Goal: Task Accomplishment & Management: Complete application form

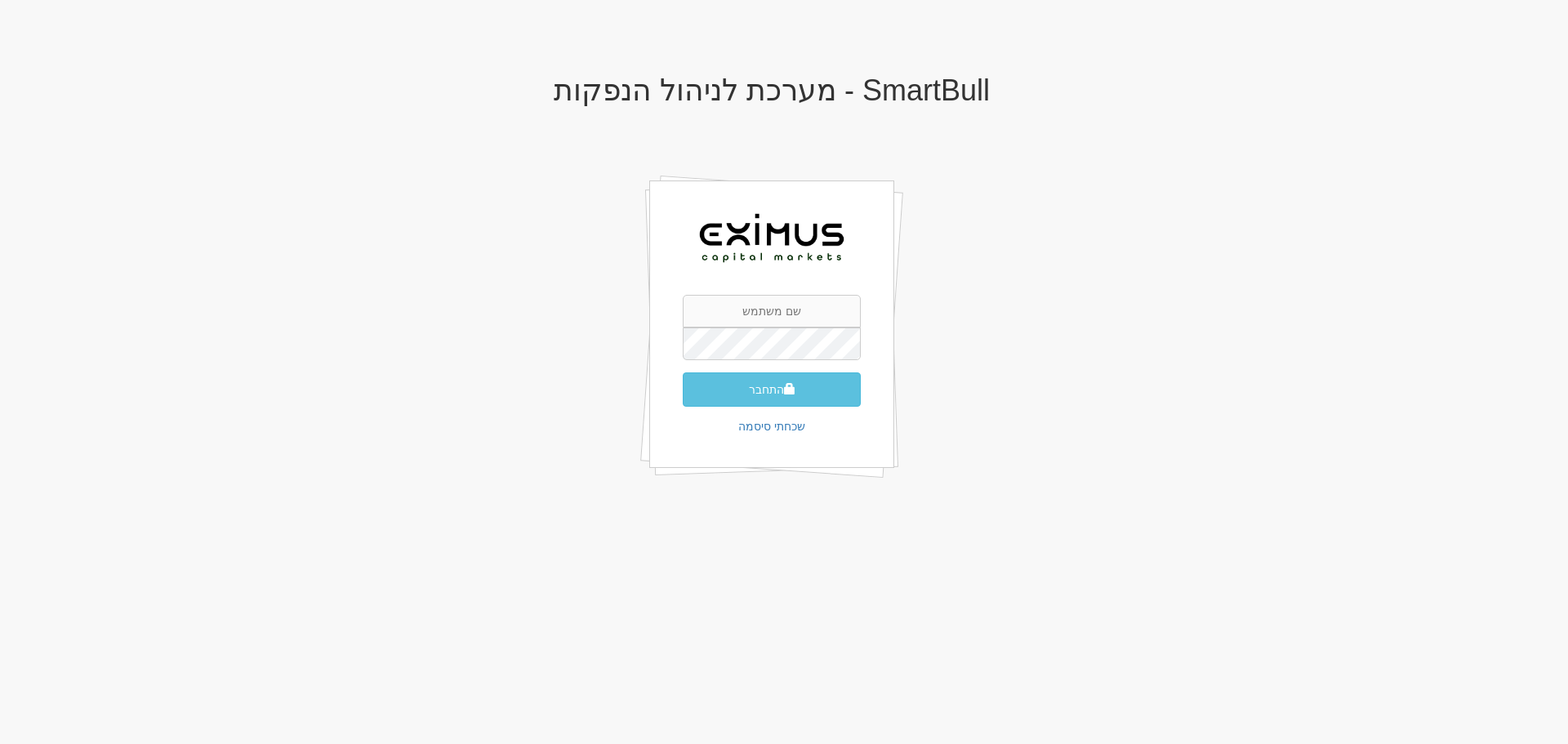
type input "office@EXIMUSCM.COM"
click at [784, 391] on span "submit" at bounding box center [790, 388] width 11 height 11
click at [761, 316] on input "text" at bounding box center [772, 311] width 178 height 32
paste input "office@eximuscm.com"
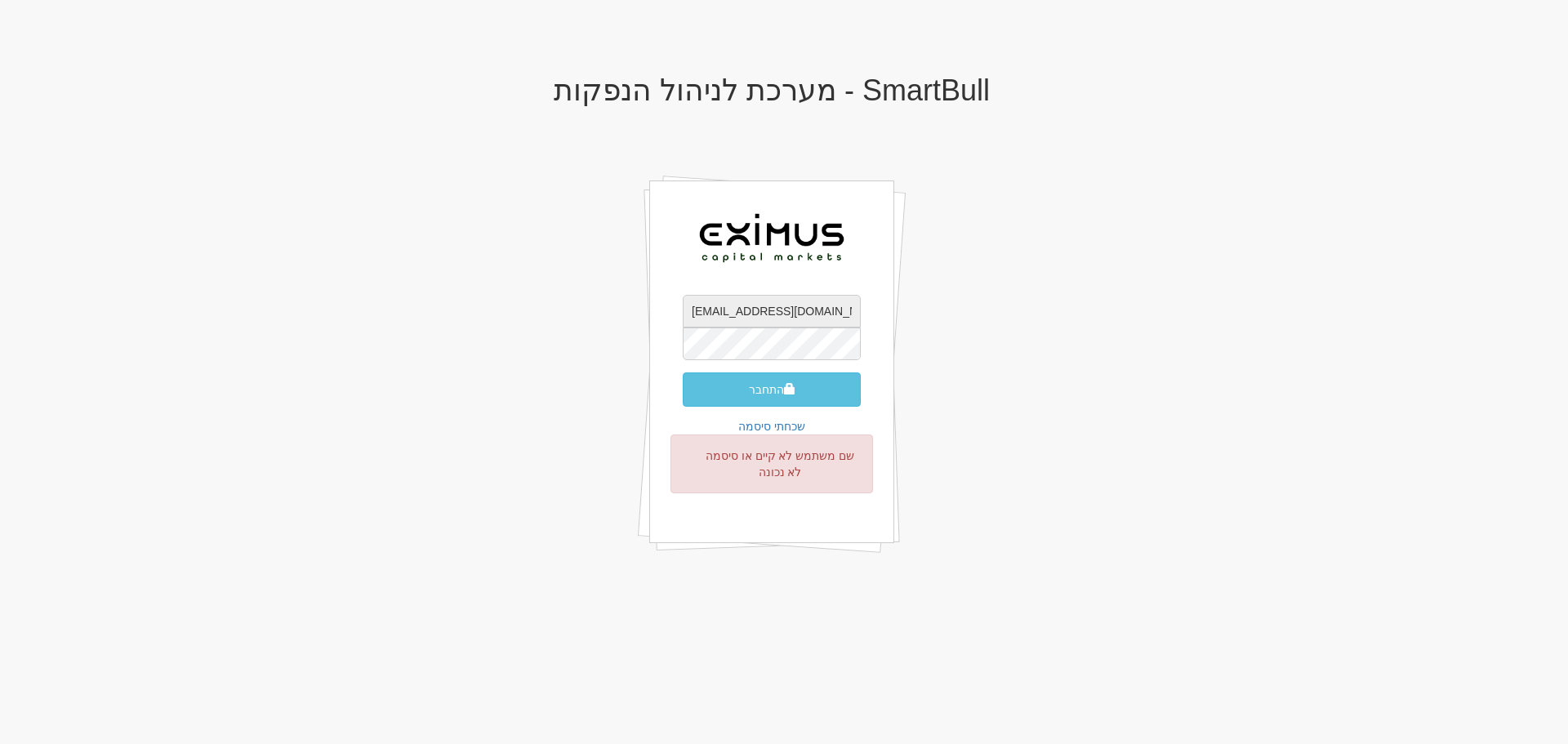
click at [835, 314] on input "office@eximuscm.com" at bounding box center [772, 311] width 178 height 32
type input "office@eximuscm.com"
click at [957, 303] on div "SmartBull - מערכת לניהול הנפקות office@eximuscm.com התחבר שכחתי סיסמה שם משתמש …" at bounding box center [772, 333] width 956 height 550
click at [789, 388] on span "submit" at bounding box center [790, 388] width 11 height 11
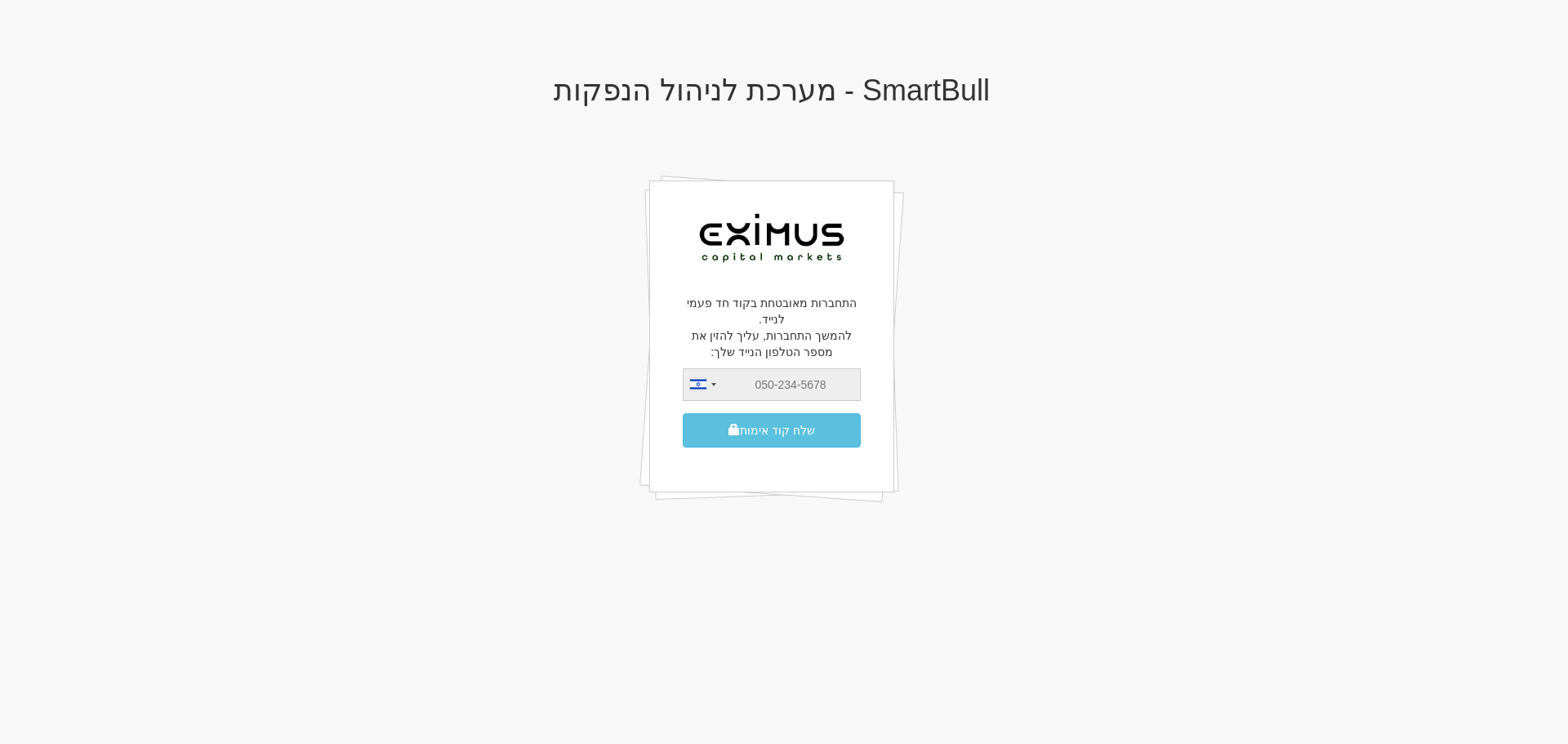
click at [790, 381] on input "tel" at bounding box center [772, 385] width 178 height 32
click at [787, 386] on input "tel" at bounding box center [772, 385] width 178 height 32
drag, startPoint x: 758, startPoint y: 385, endPoint x: 867, endPoint y: 388, distance: 109.0
click at [867, 388] on div "התחברות מאובטחת בקוד חד פעמי לנייד. להמשך התחברות, עליך להזין את מספר הטלפון הנ…" at bounding box center [772, 336] width 245 height 312
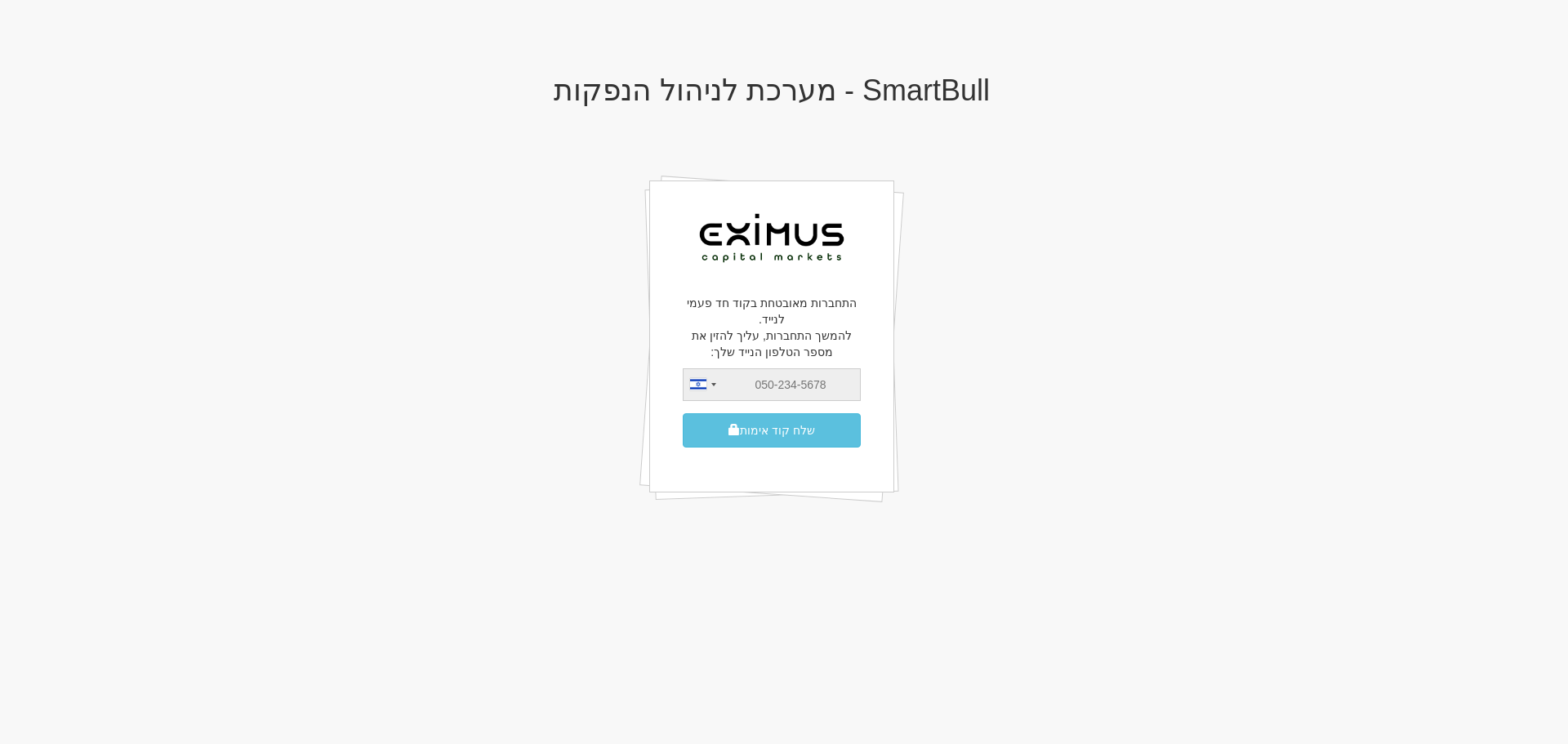
drag, startPoint x: 838, startPoint y: 380, endPoint x: 653, endPoint y: 369, distance: 185.3
click at [653, 369] on div "התחברות מאובטחת בקוד חד פעמי לנייד. להמשך התחברות, עליך להזין את מספר הטלפון הנ…" at bounding box center [772, 336] width 245 height 312
click at [757, 389] on input "tel" at bounding box center [772, 385] width 178 height 32
type input "0542000347"
click at [746, 427] on button "שלח קוד אימות" at bounding box center [772, 430] width 178 height 34
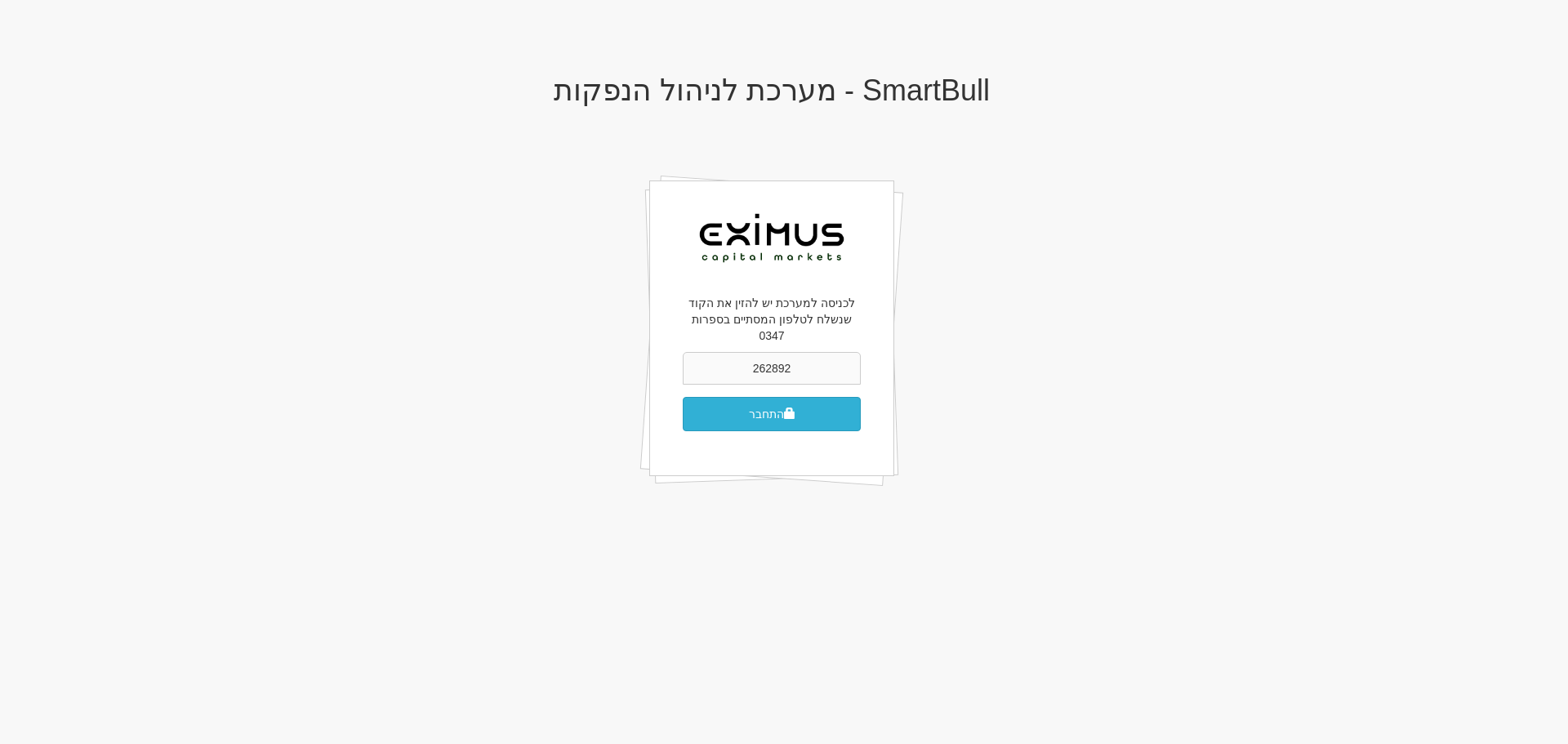
type input "262892"
click at [780, 398] on button "התחבר" at bounding box center [772, 414] width 178 height 34
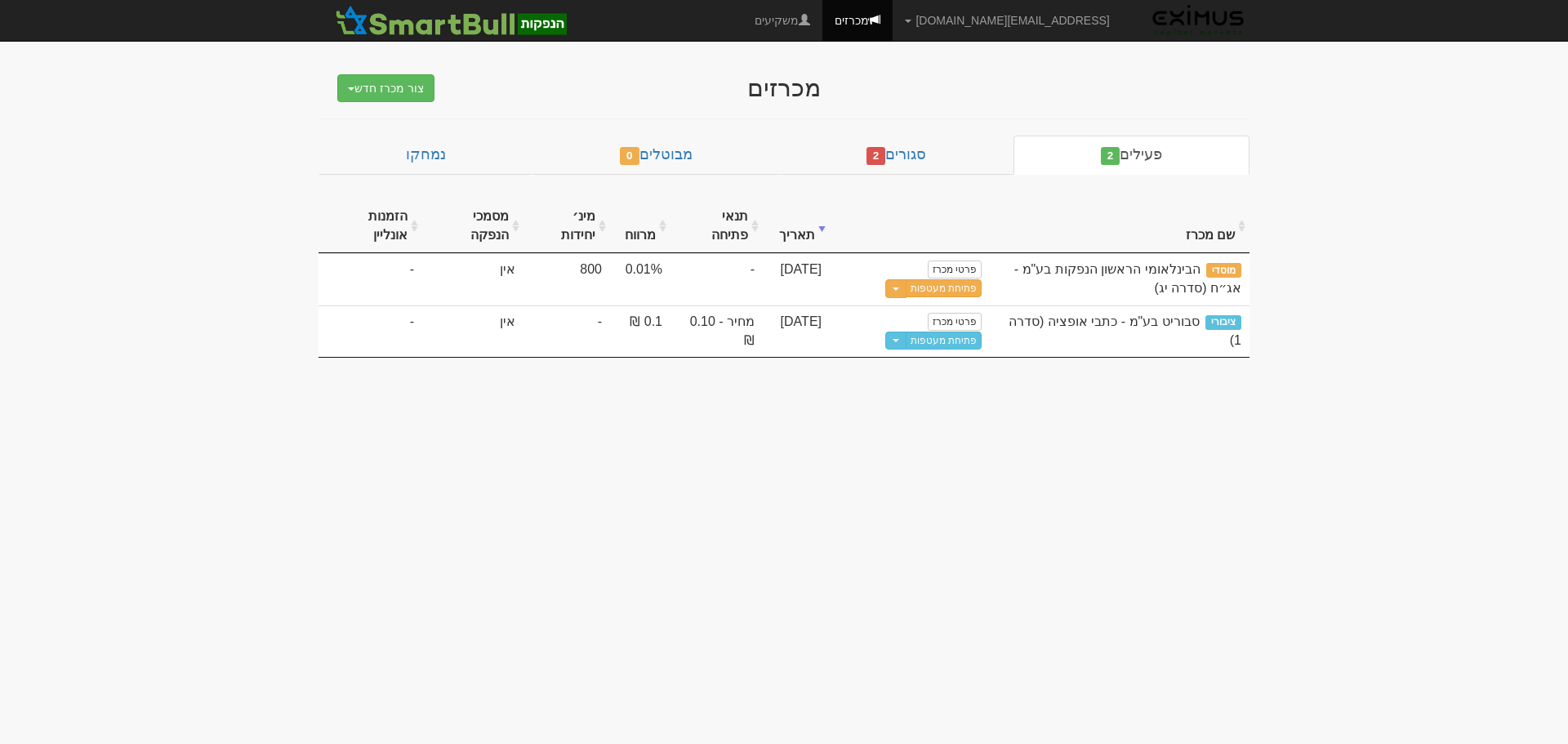
drag, startPoint x: 133, startPoint y: 3, endPoint x: 85, endPoint y: 88, distance: 97.6
click at [85, 88] on body "[EMAIL_ADDRESS][DOMAIN_NAME] הגדרות חשבונות הנפקה תבניות הודעות קיבול" at bounding box center [784, 372] width 1568 height 744
click at [96, 171] on body "[EMAIL_ADDRESS][DOMAIN_NAME] הגדרות חשבונות הנפקה תבניות הודעות קיבול" at bounding box center [784, 372] width 1568 height 744
